Goal: Check status

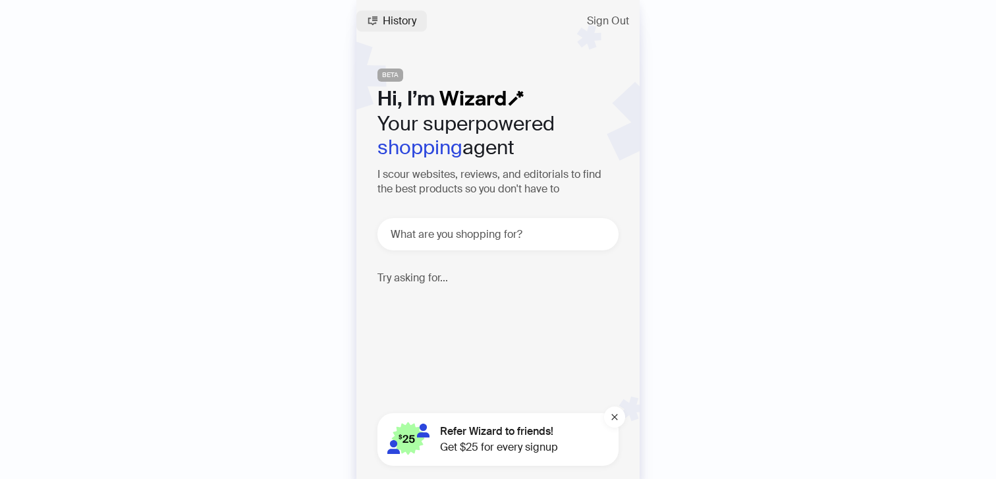
click at [390, 17] on span "History" at bounding box center [400, 21] width 34 height 11
